Goal: Transaction & Acquisition: Purchase product/service

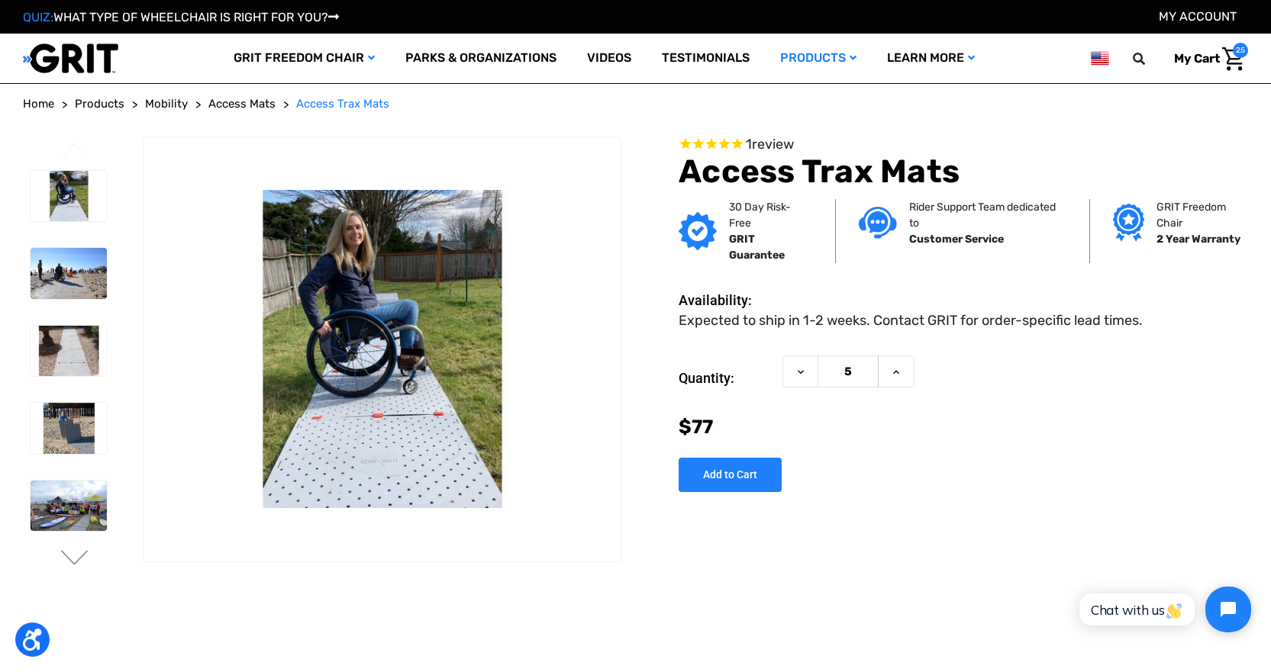
click at [1230, 69] on img "Cart with 25 items" at bounding box center [1233, 59] width 22 height 24
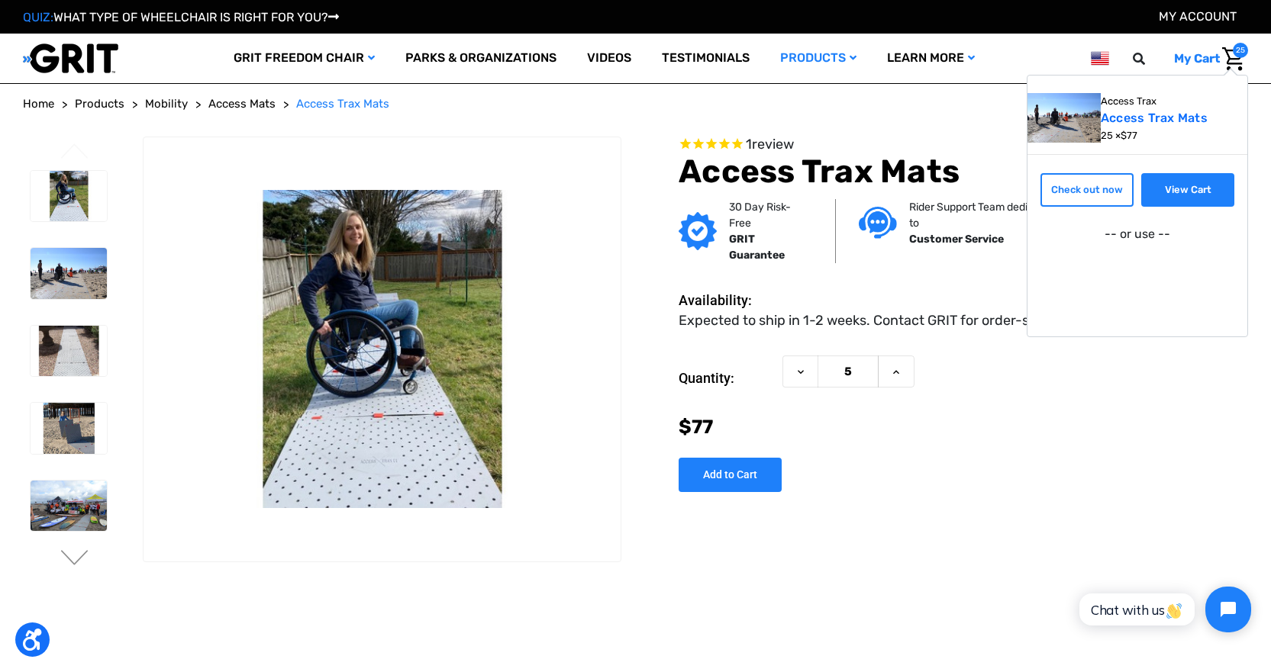
click at [1196, 200] on link "View Cart" at bounding box center [1187, 190] width 93 height 34
